Goal: Task Accomplishment & Management: Use online tool/utility

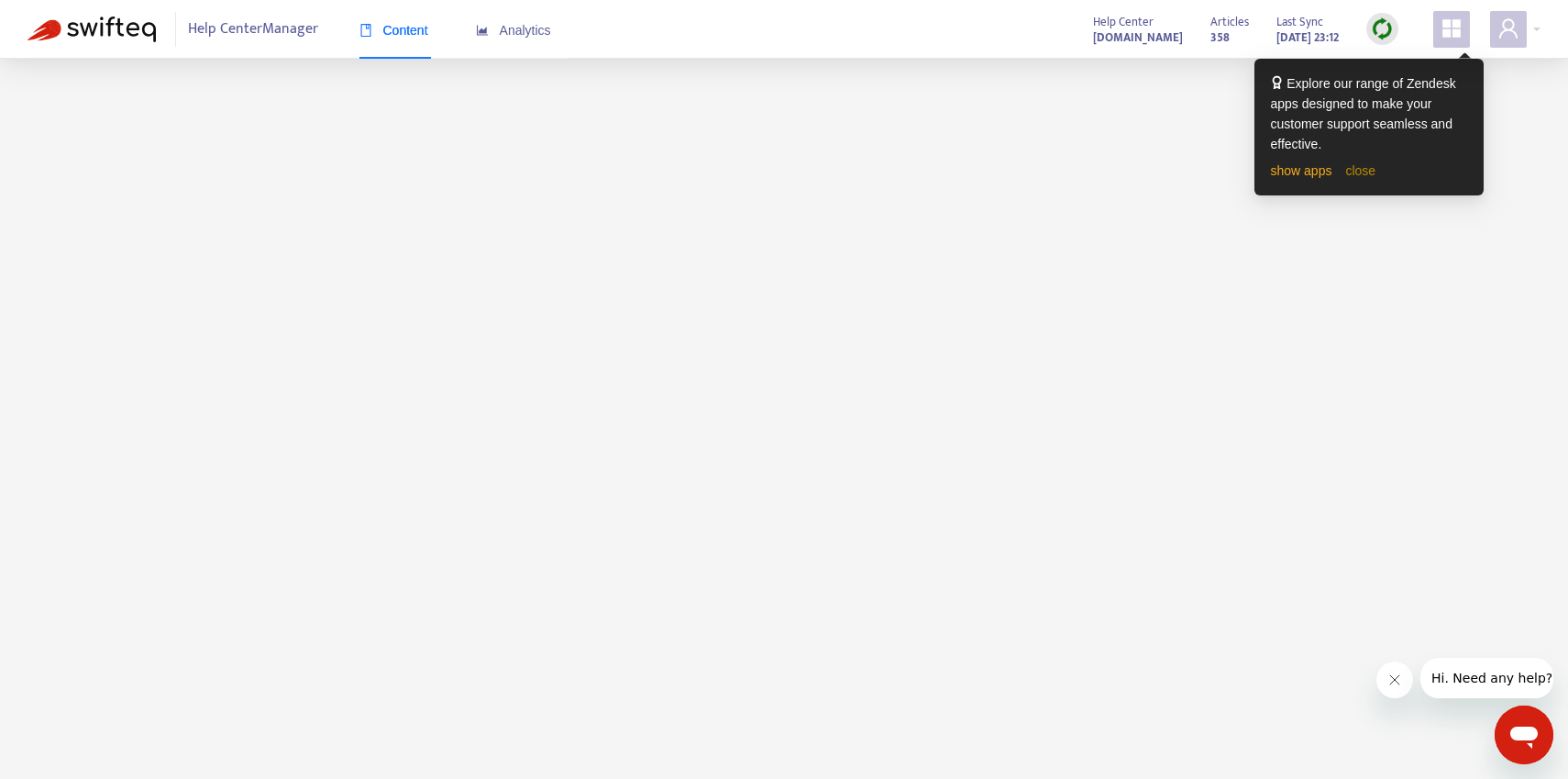
click at [1366, 172] on link "close" at bounding box center [1360, 170] width 30 height 15
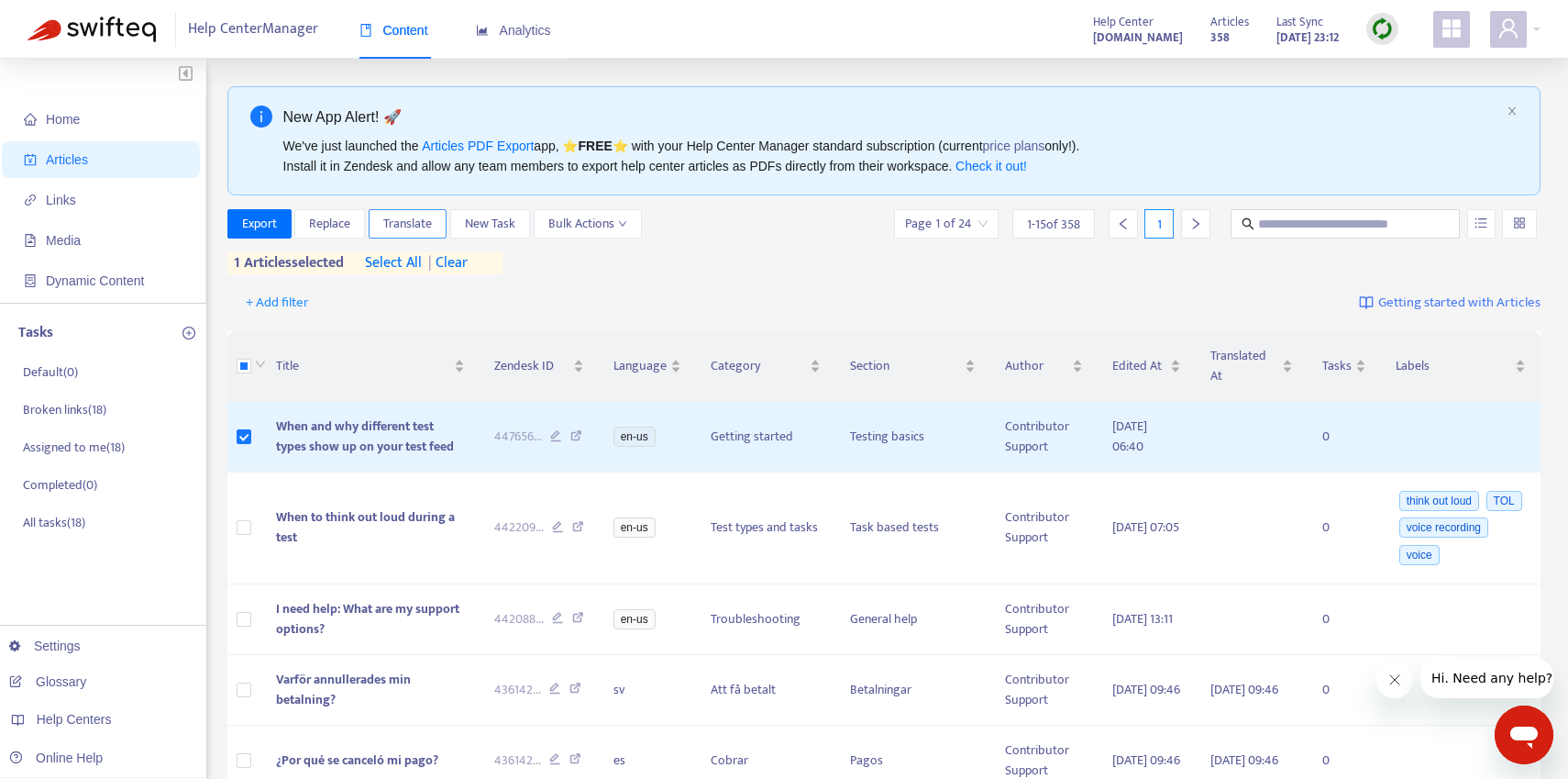
click at [395, 219] on span "Translate" at bounding box center [406, 224] width 48 height 21
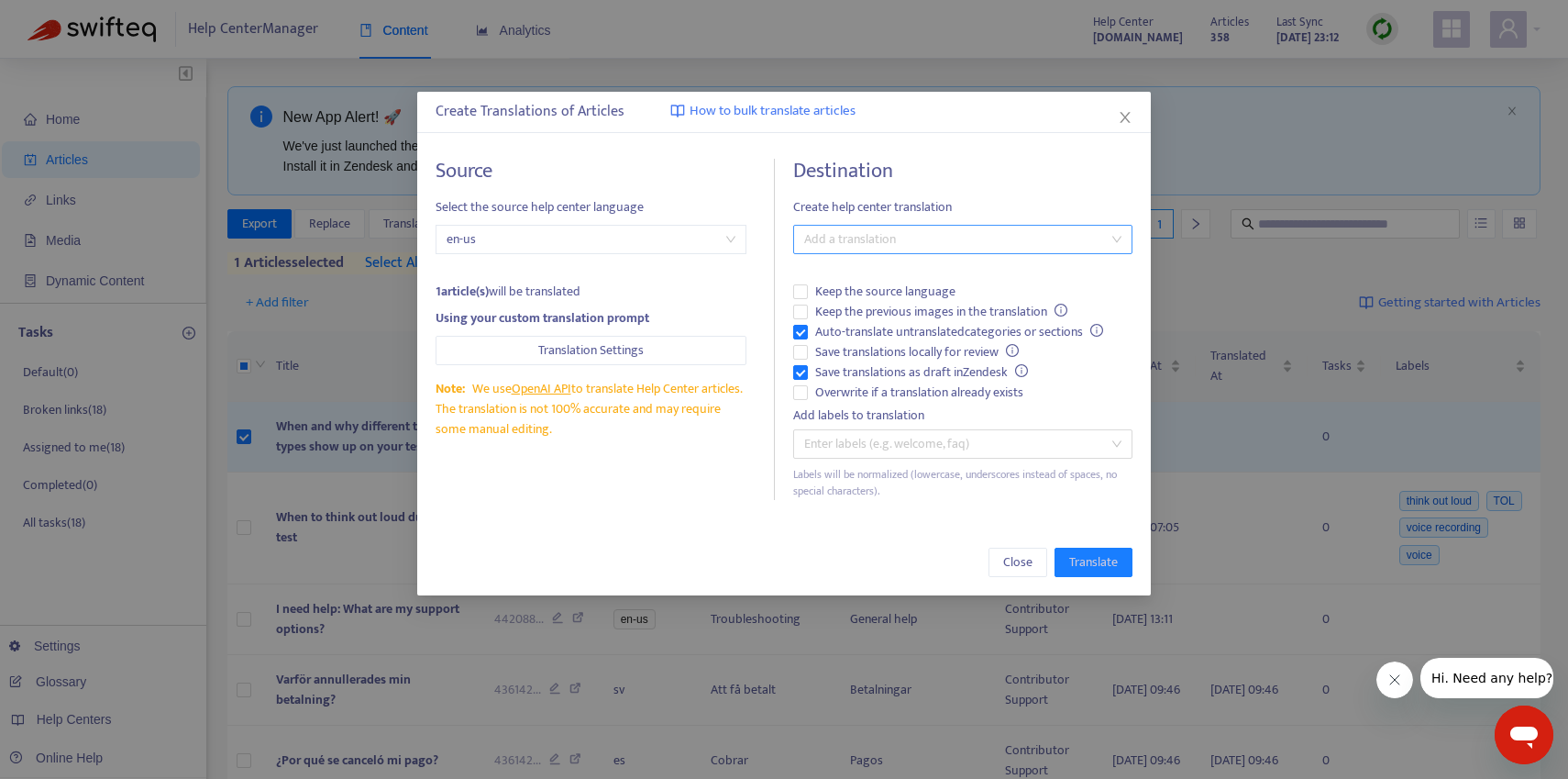
click at [849, 246] on div at bounding box center [952, 240] width 311 height 22
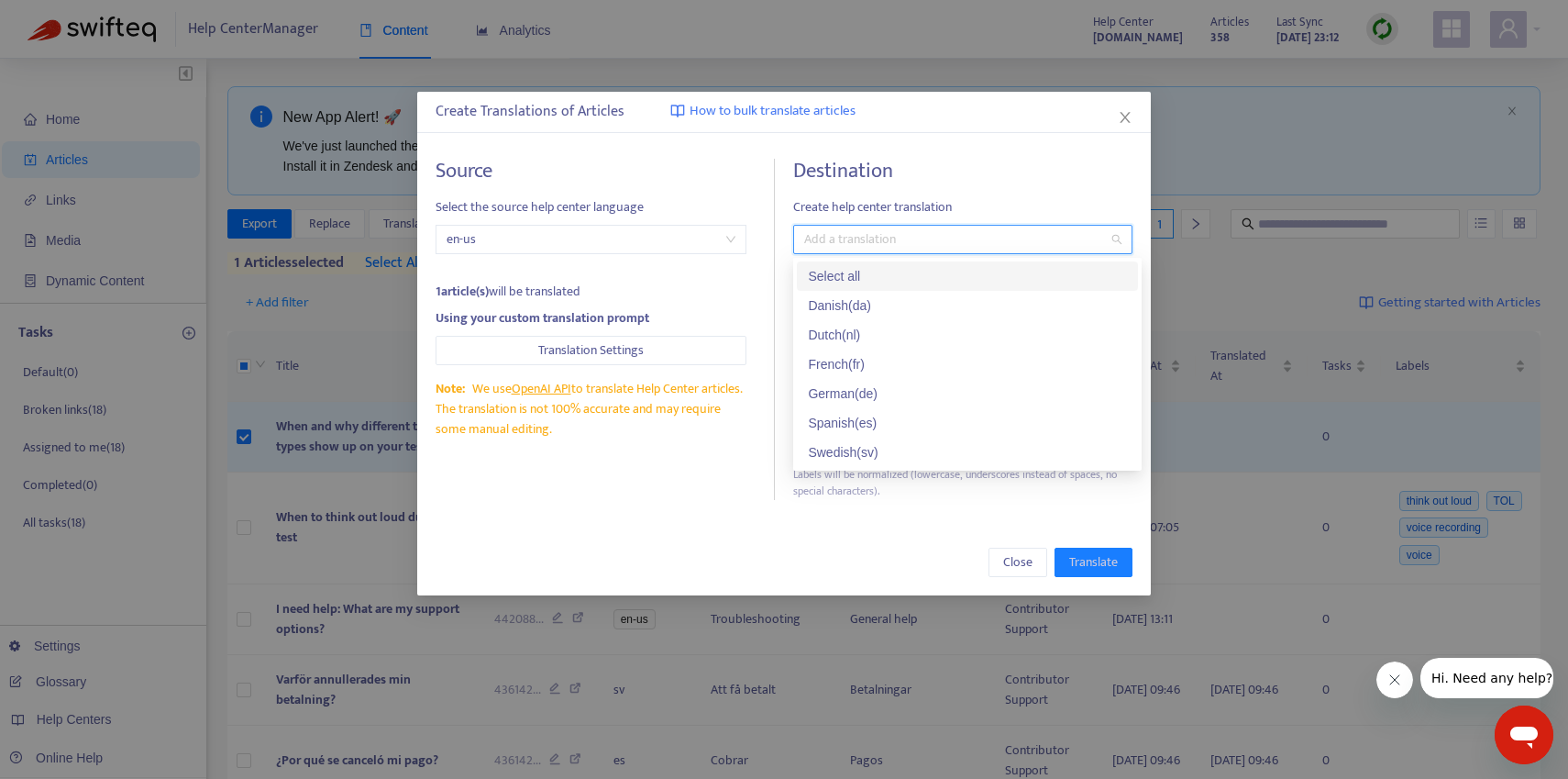
click at [844, 274] on div "Select all" at bounding box center [967, 276] width 319 height 21
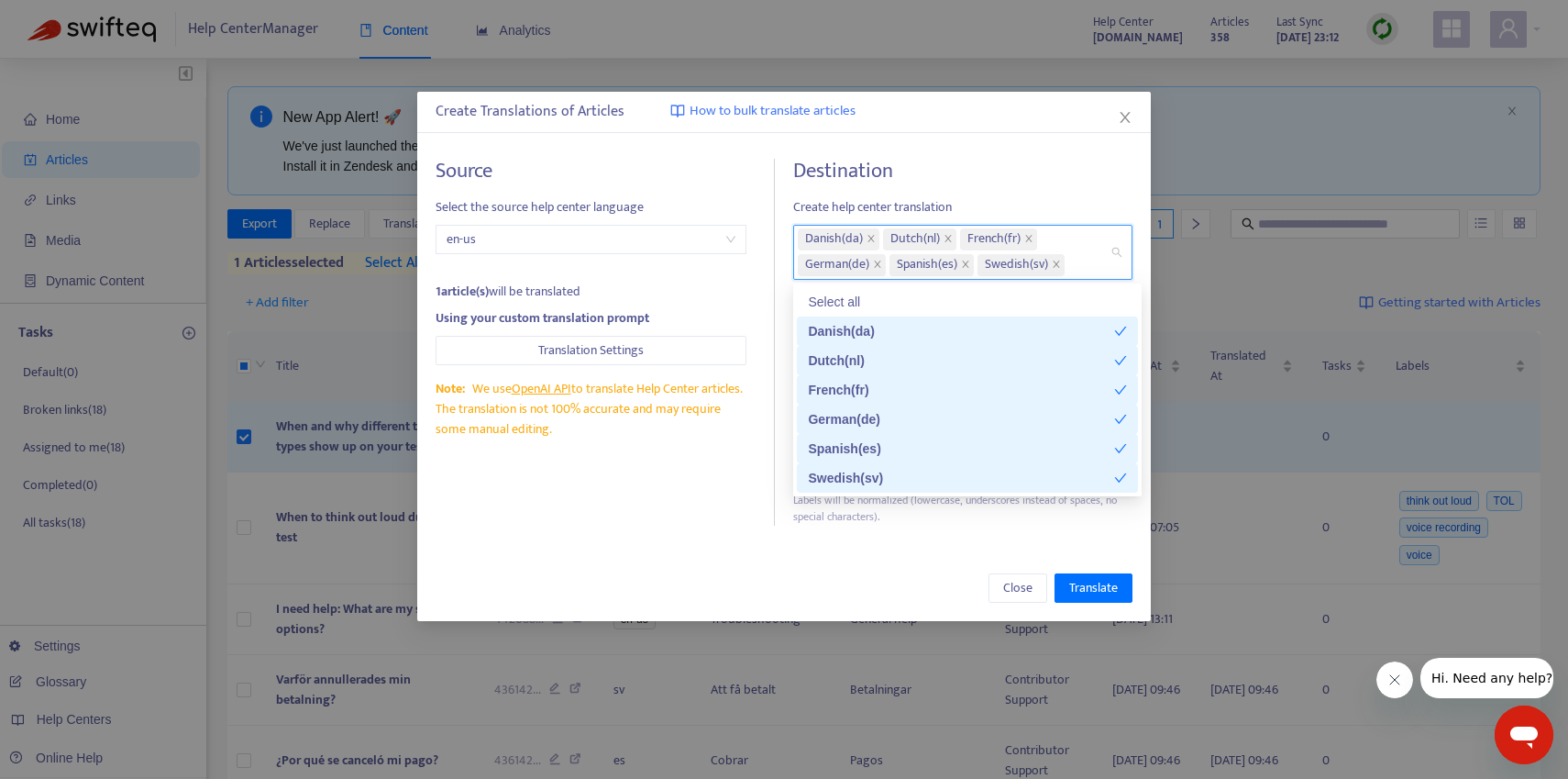
click at [781, 284] on div "Source Select the source help center language en-us 1 article(s) will be transl…" at bounding box center [784, 343] width 697 height 367
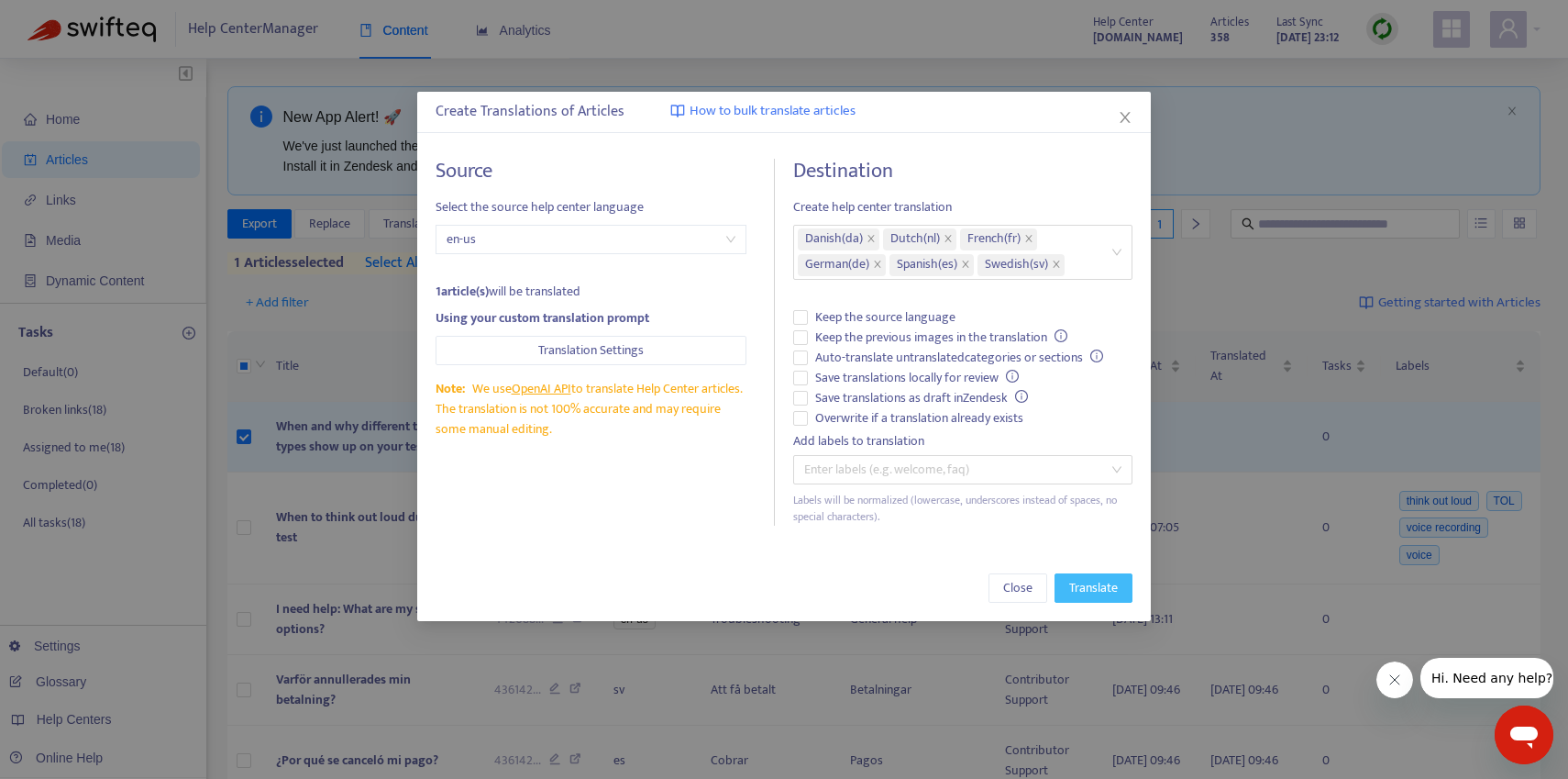
click at [1110, 582] on span "Translate" at bounding box center [1093, 587] width 48 height 21
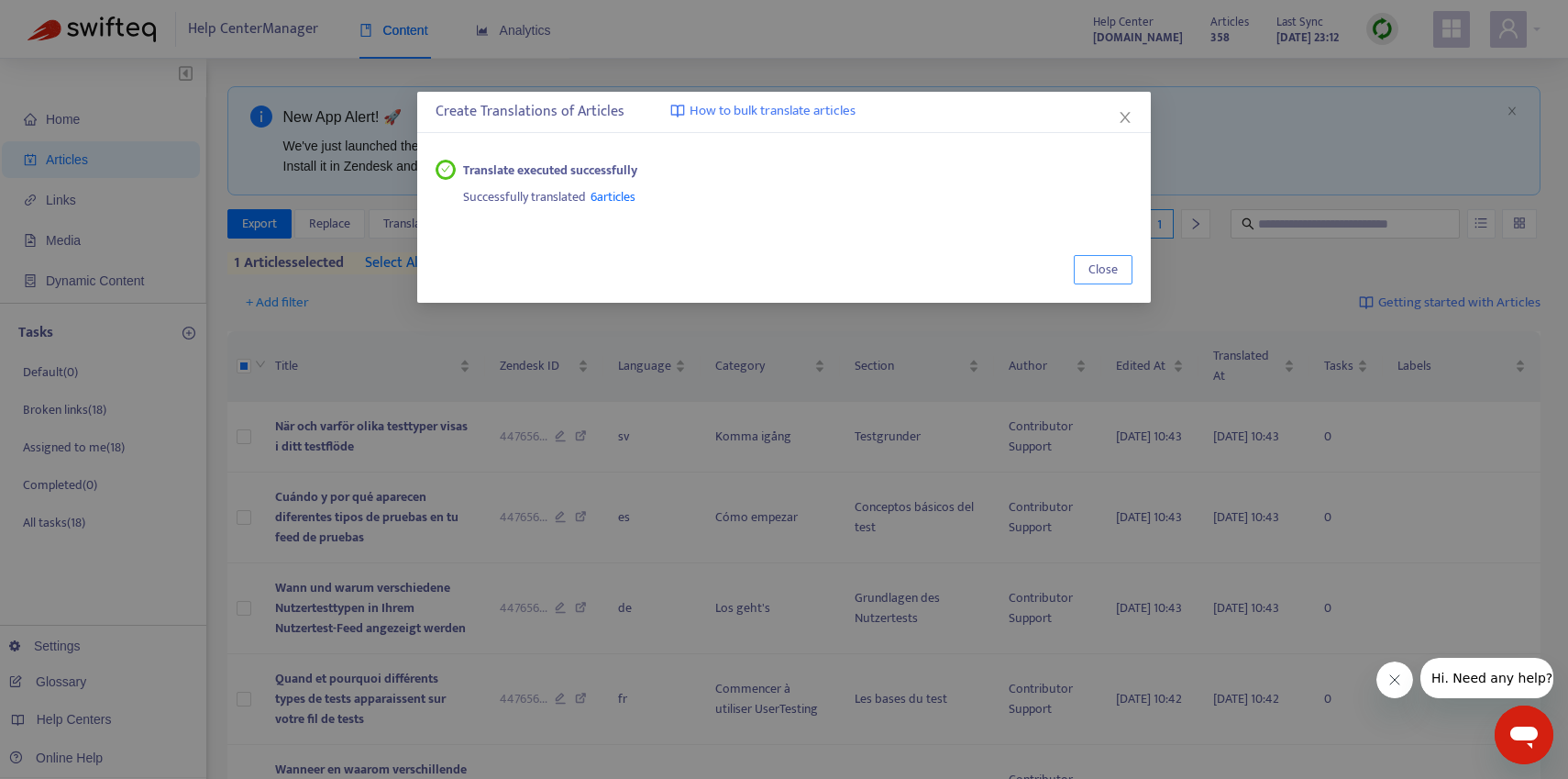
click at [1114, 272] on span "Close" at bounding box center [1103, 269] width 29 height 21
